Goal: Task Accomplishment & Management: Use online tool/utility

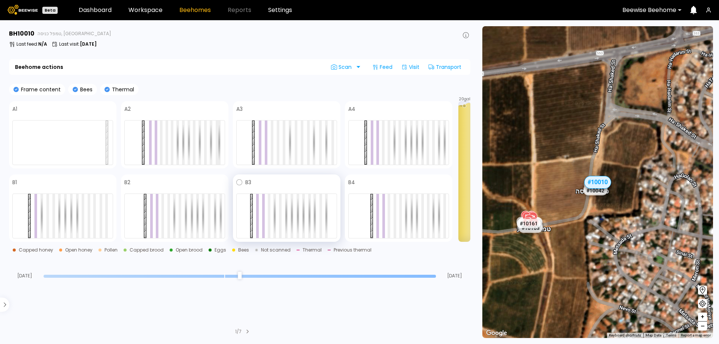
click at [243, 182] on div "B3" at bounding box center [286, 182] width 101 height 9
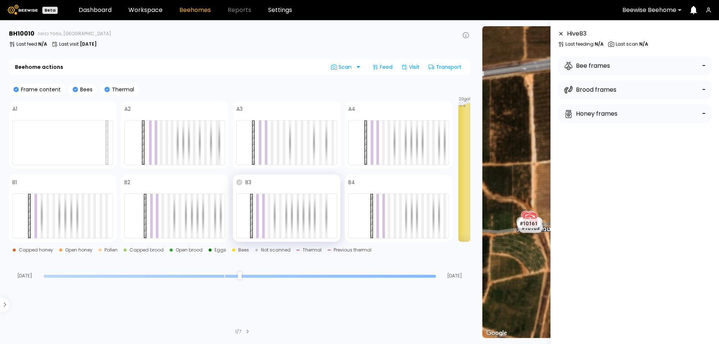
click at [240, 182] on icon at bounding box center [239, 182] width 6 height 6
click at [239, 183] on icon at bounding box center [239, 182] width 6 height 6
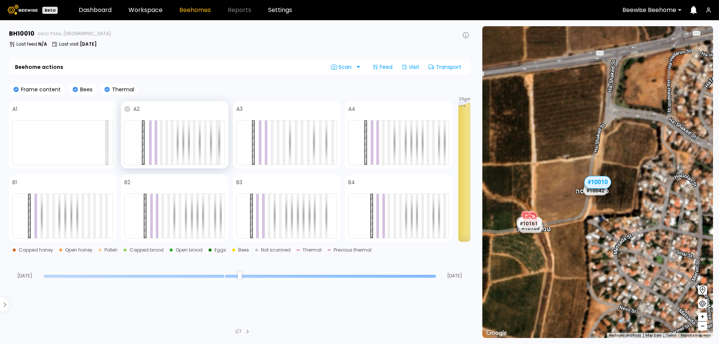
click at [126, 110] on icon at bounding box center [127, 109] width 6 height 6
drag, startPoint x: 241, startPoint y: 109, endPoint x: 261, endPoint y: 112, distance: 20.0
click at [241, 117] on icon at bounding box center [332, 213] width 192 height 192
click at [240, 108] on icon at bounding box center [239, 109] width 6 height 6
click at [128, 110] on icon at bounding box center [127, 109] width 6 height 6
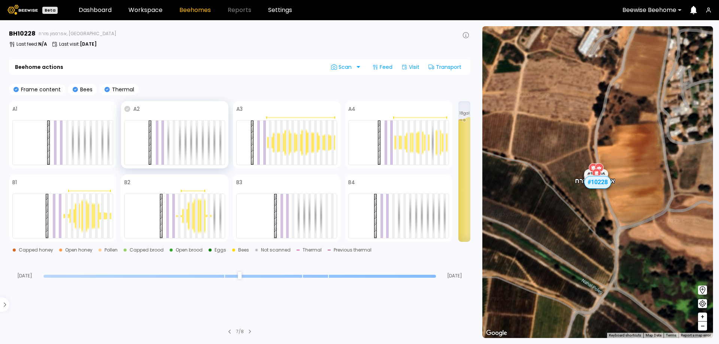
click at [128, 110] on icon at bounding box center [127, 109] width 6 height 6
click at [363, 67] on div at bounding box center [363, 67] width 0 height 0
click at [348, 89] on div "Bee population scan" at bounding box center [362, 88] width 48 height 5
click at [28, 33] on h3 "BH 10228" at bounding box center [22, 34] width 27 height 6
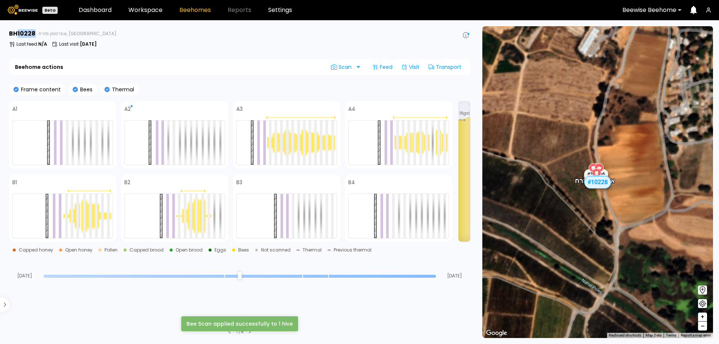
click at [28, 33] on h3 "BH 10228" at bounding box center [22, 34] width 27 height 6
copy h3 "10228"
